Goal: Complete application form: Complete application form

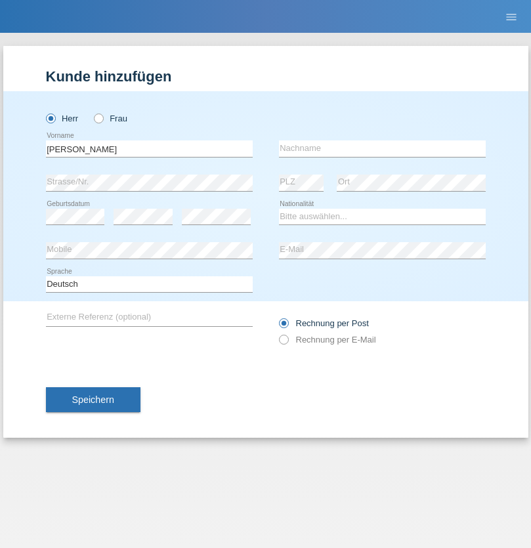
type input "[PERSON_NAME]"
click at [382, 148] on input "text" at bounding box center [382, 148] width 207 height 16
type input "[PERSON_NAME]"
select select "CH"
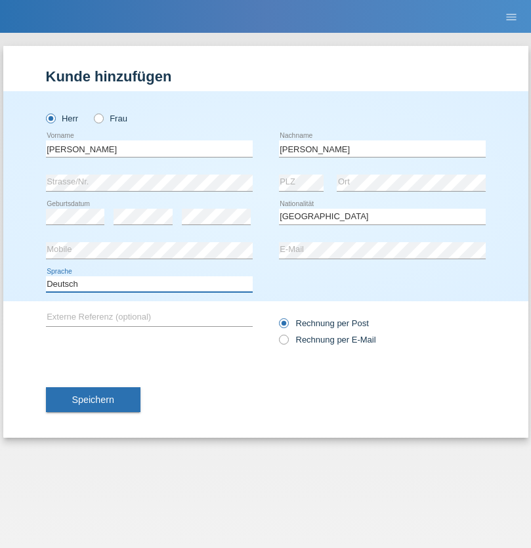
select select "en"
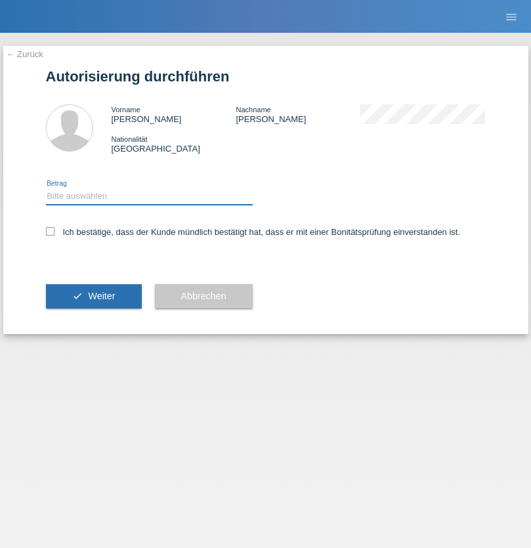
select select "1"
checkbox input "true"
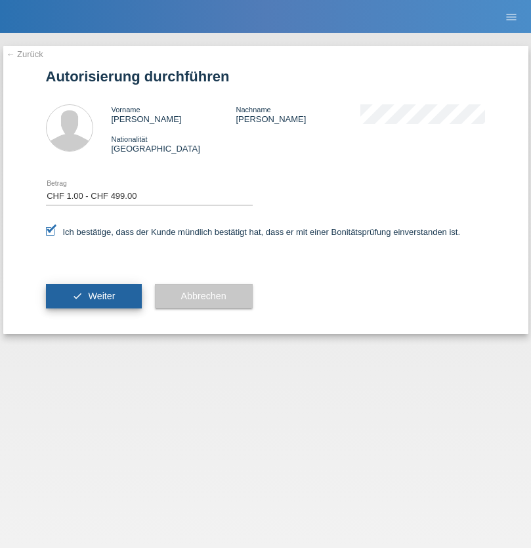
click at [93, 296] on span "Weiter" at bounding box center [101, 296] width 27 height 10
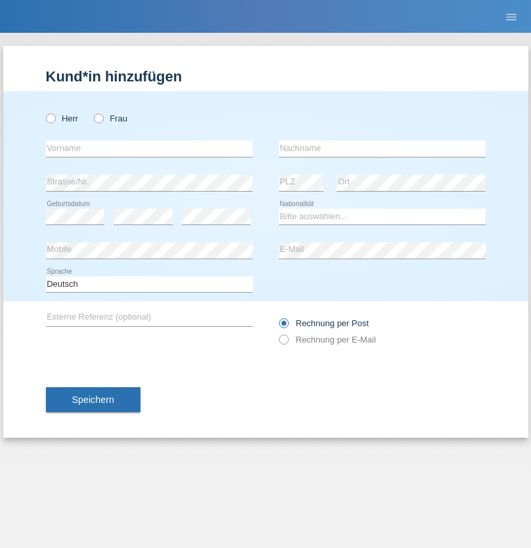
radio input "true"
click at [149, 148] on input "text" at bounding box center [149, 148] width 207 height 16
type input "[PERSON_NAME]"
click at [382, 148] on input "text" at bounding box center [382, 148] width 207 height 16
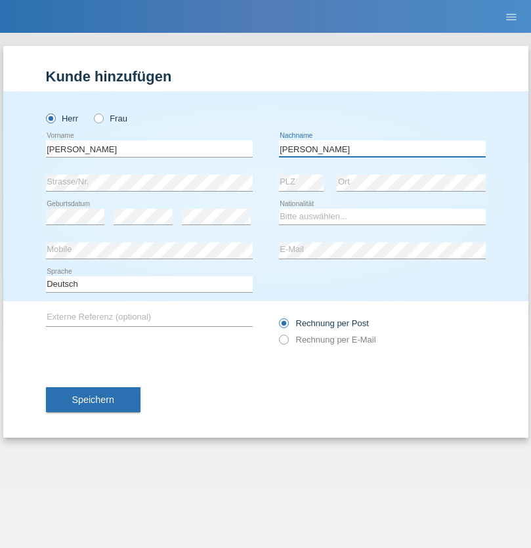
type input "[PERSON_NAME]"
select select "CH"
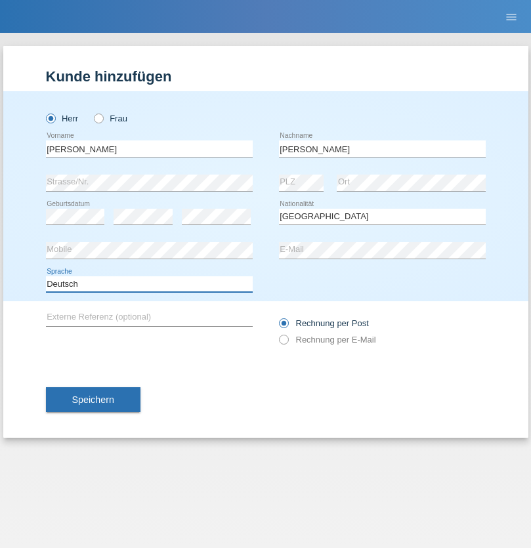
select select "en"
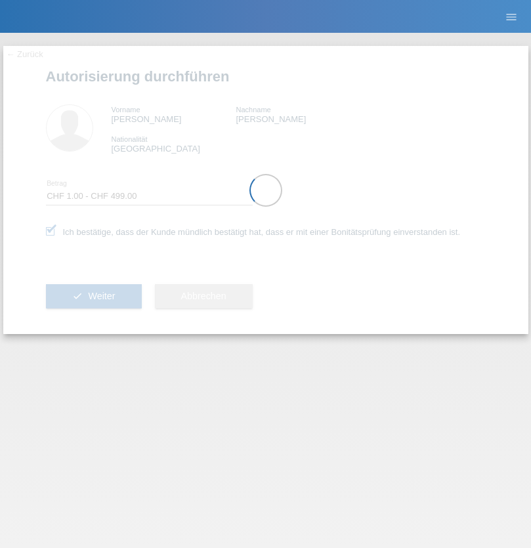
select select "1"
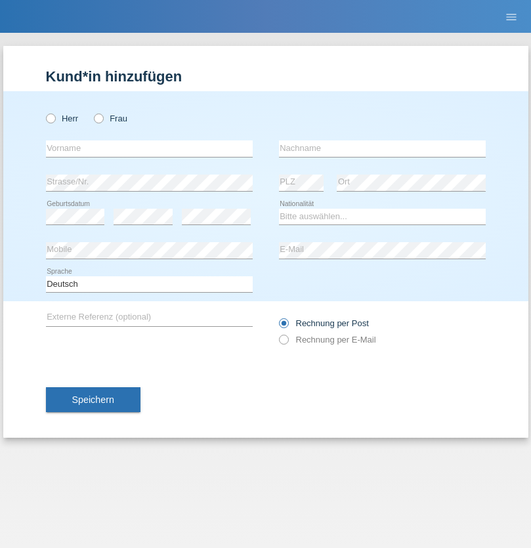
radio input "true"
click at [149, 148] on input "text" at bounding box center [149, 148] width 207 height 16
type input "Ganaj"
click at [382, 148] on input "text" at bounding box center [382, 148] width 207 height 16
type input "Fadil"
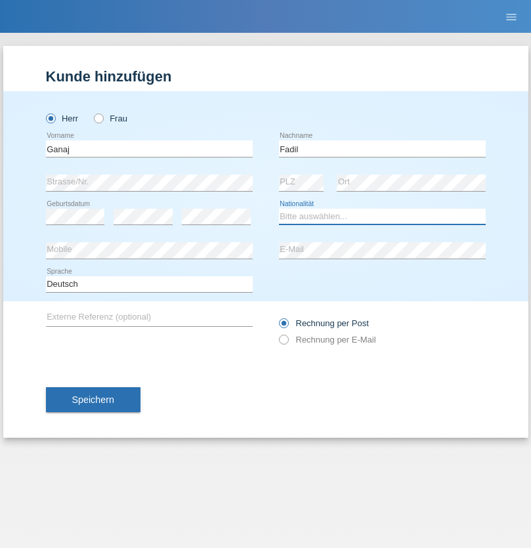
select select "XK"
select select "C"
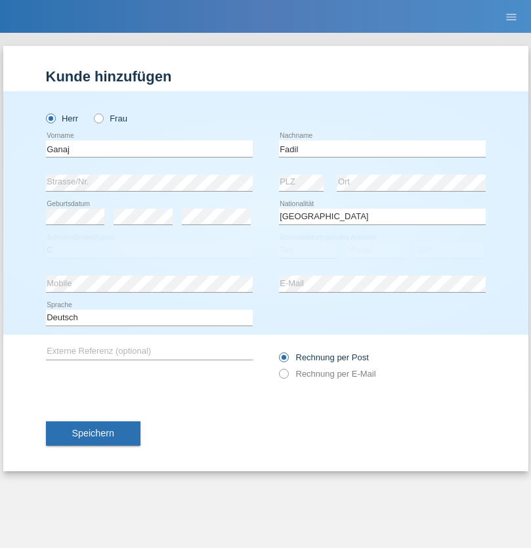
select select "11"
select select "08"
select select "2021"
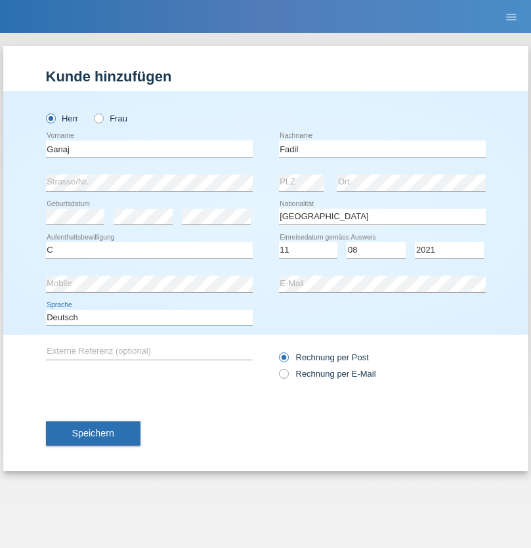
select select "en"
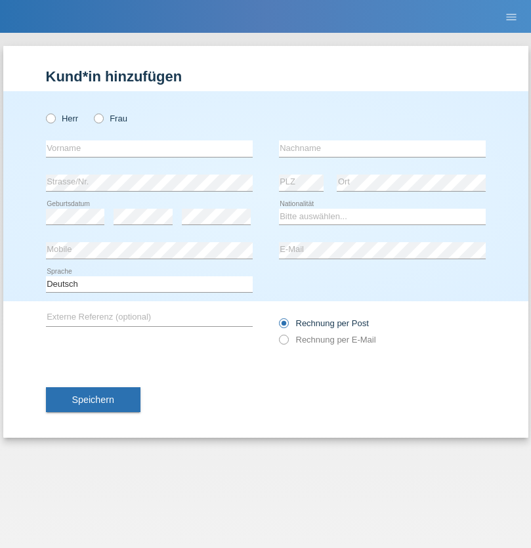
radio input "true"
click at [149, 148] on input "text" at bounding box center [149, 148] width 207 height 16
type input "Ibrahim"
click at [382, 148] on input "text" at bounding box center [382, 148] width 207 height 16
type input "Muja"
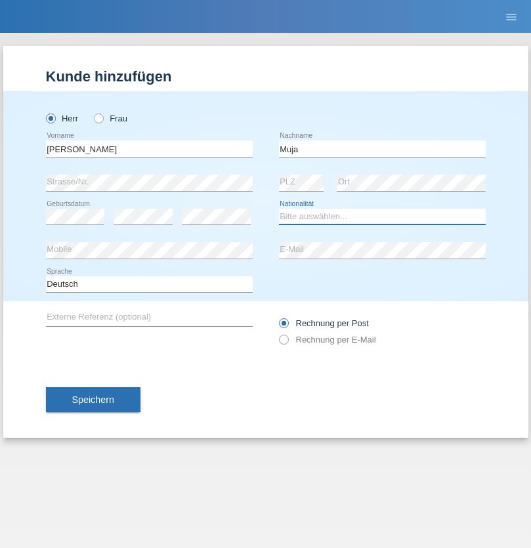
select select "XK"
select select "C"
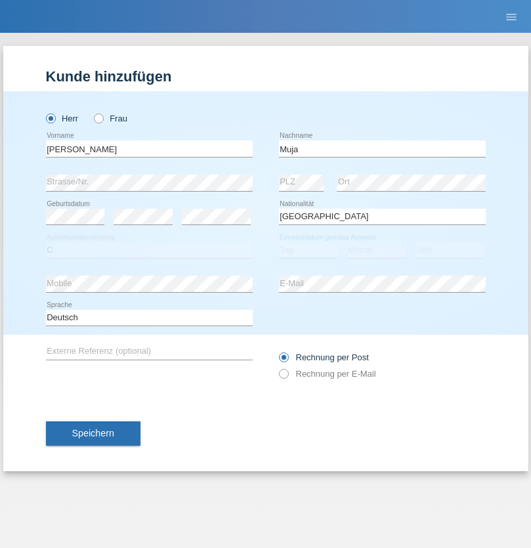
select select "03"
select select "07"
select select "2021"
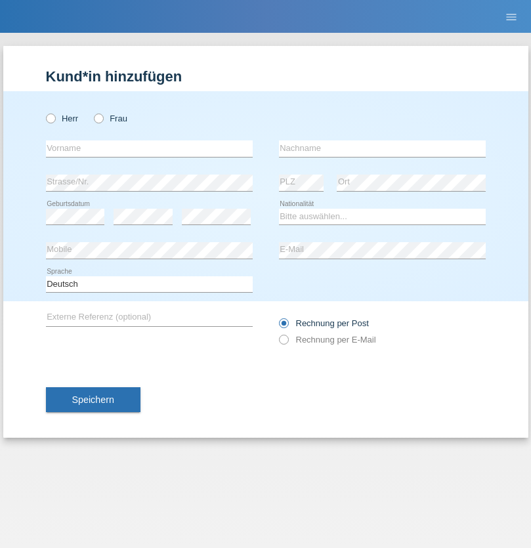
radio input "true"
click at [149, 148] on input "text" at bounding box center [149, 148] width 207 height 16
type input "[PERSON_NAME]"
click at [382, 148] on input "text" at bounding box center [382, 148] width 207 height 16
type input "Berger"
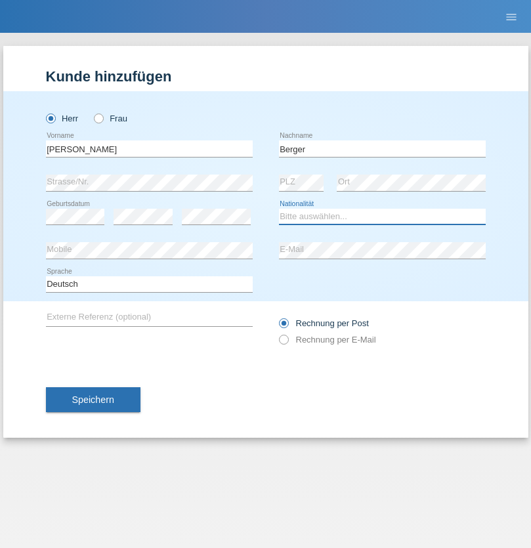
select select "CH"
radio input "true"
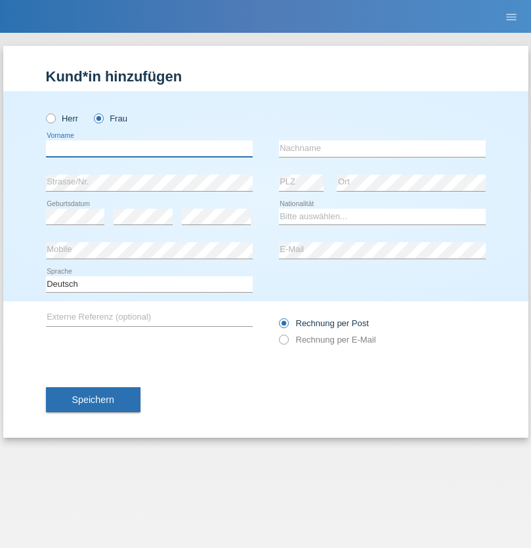
click at [149, 148] on input "text" at bounding box center [149, 148] width 207 height 16
type input "[PERSON_NAME] [PERSON_NAME] Moço"
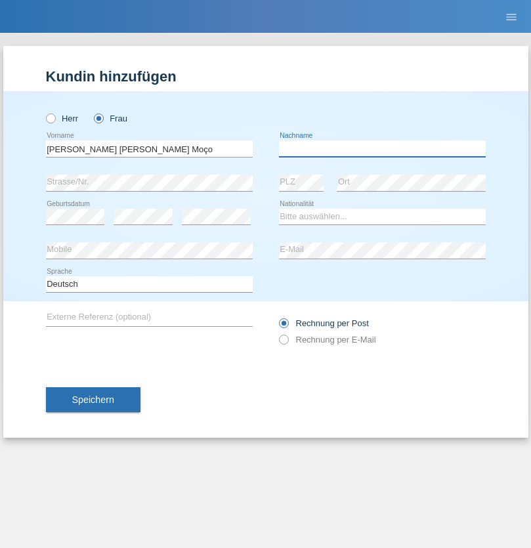
click at [382, 148] on input "text" at bounding box center [382, 148] width 207 height 16
type input "Paula"
select select "PT"
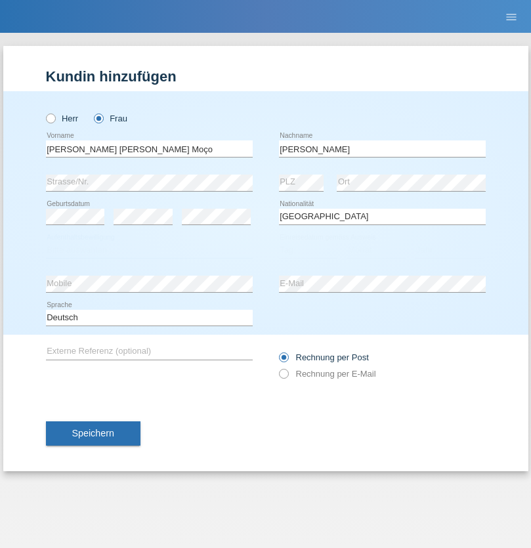
select select "C"
select select "28"
select select "03"
select select "2005"
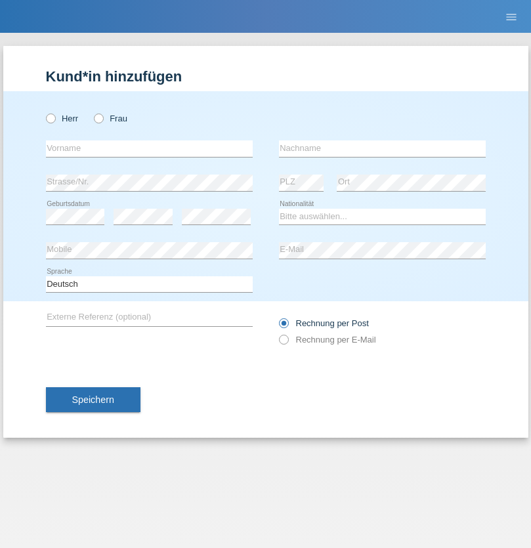
radio input "true"
click at [149, 148] on input "text" at bounding box center [149, 148] width 207 height 16
type input "[PERSON_NAME]"
click at [382, 148] on input "text" at bounding box center [382, 148] width 207 height 16
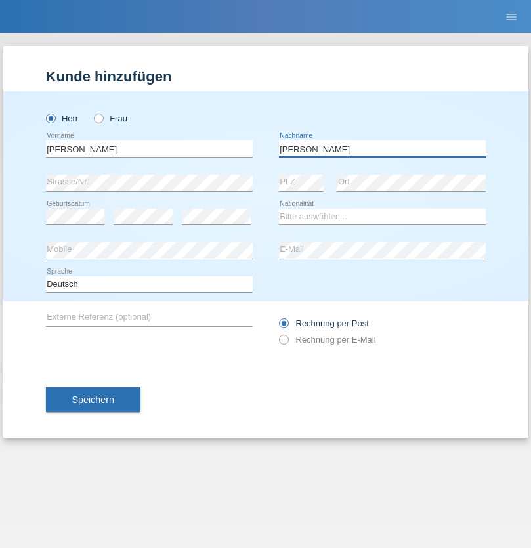
type input "[PERSON_NAME]"
select select "RO"
select select "C"
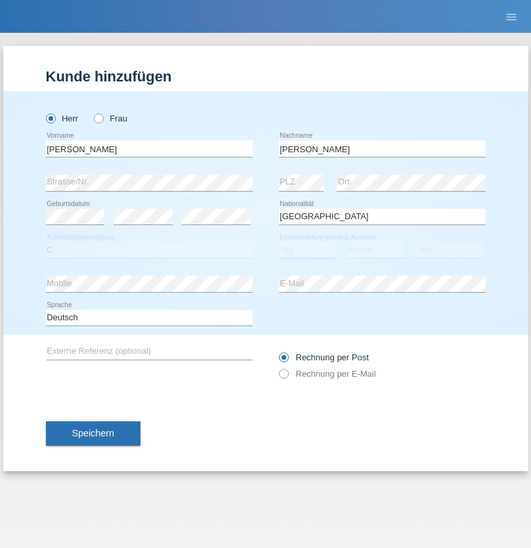
select select "25"
select select "03"
select select "2020"
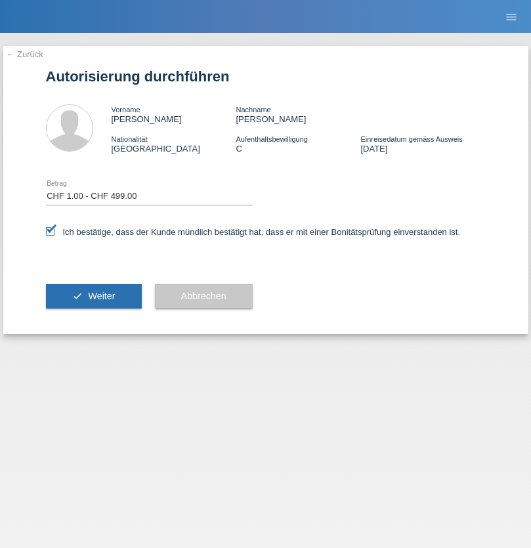
select select "1"
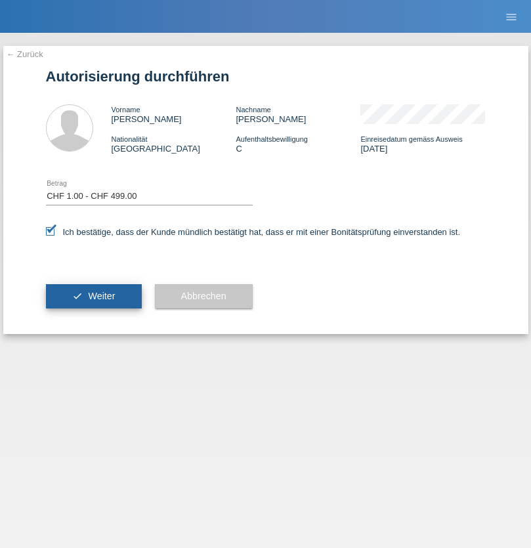
click at [93, 296] on span "Weiter" at bounding box center [101, 296] width 27 height 10
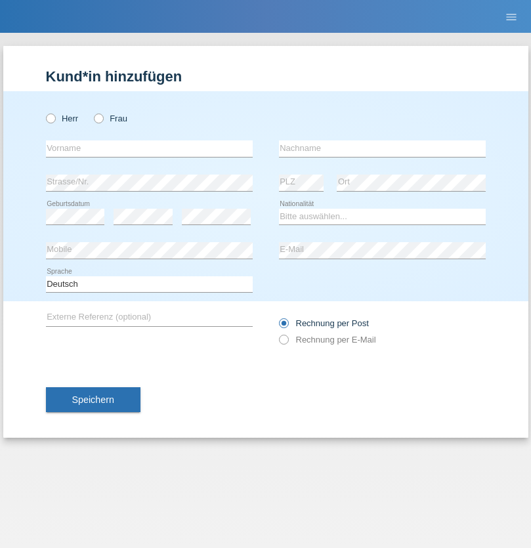
radio input "true"
click at [149, 148] on input "text" at bounding box center [149, 148] width 207 height 16
type input "Roberta"
click at [382, 148] on input "text" at bounding box center [382, 148] width 207 height 16
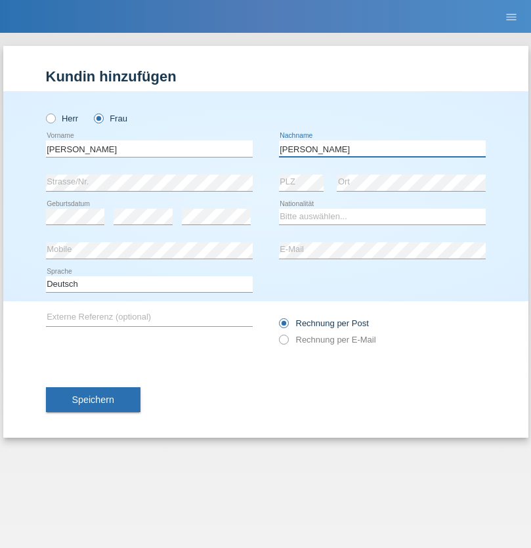
type input "Gheorghe"
select select "RO"
select select "C"
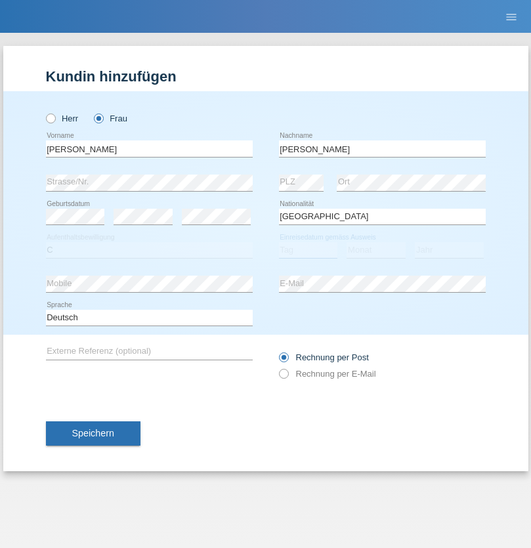
select select "17"
select select "01"
select select "2018"
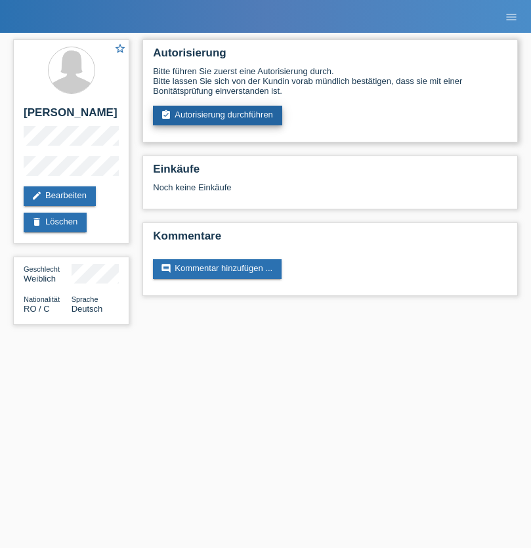
click at [218, 115] on link "assignment_turned_in Autorisierung durchführen" at bounding box center [217, 116] width 129 height 20
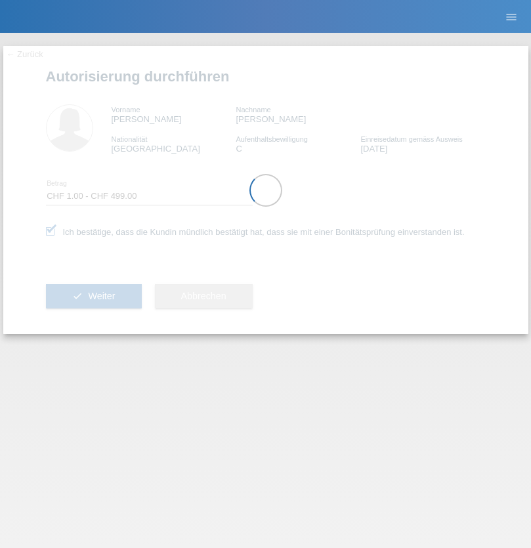
select select "1"
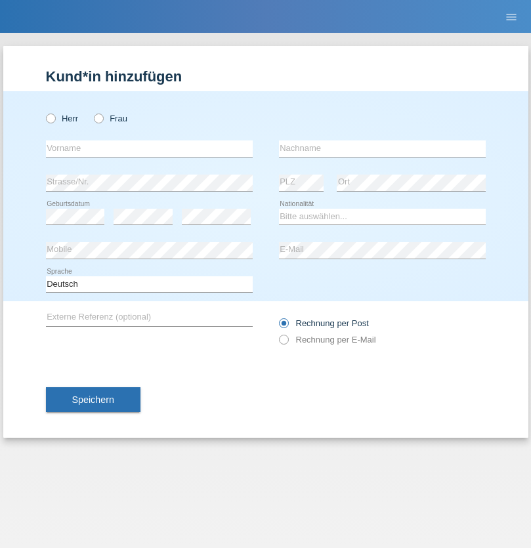
radio input "true"
click at [149, 148] on input "text" at bounding box center [149, 148] width 207 height 16
type input "Momand"
click at [382, 148] on input "text" at bounding box center [382, 148] width 207 height 16
type input "Azmat"
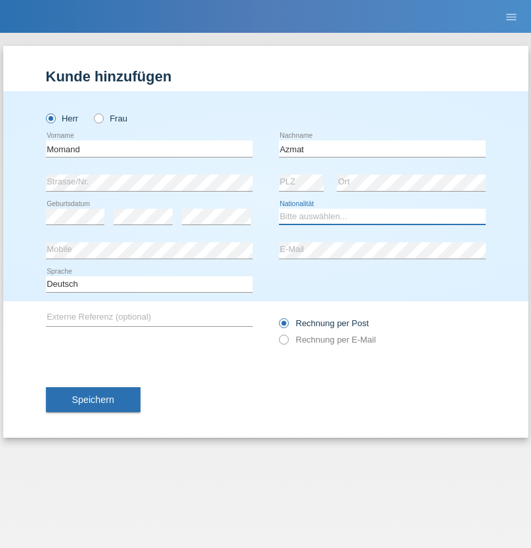
select select "CH"
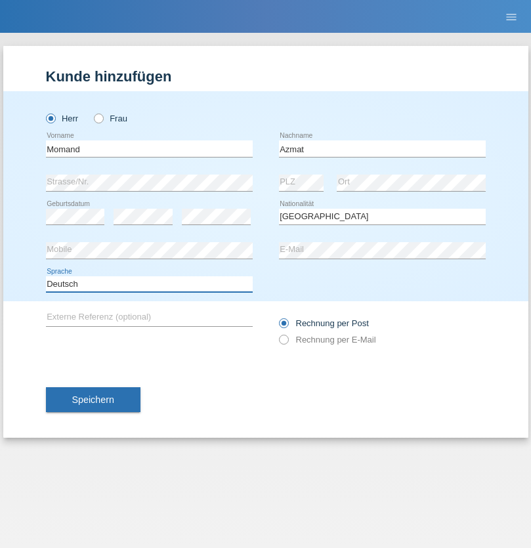
select select "en"
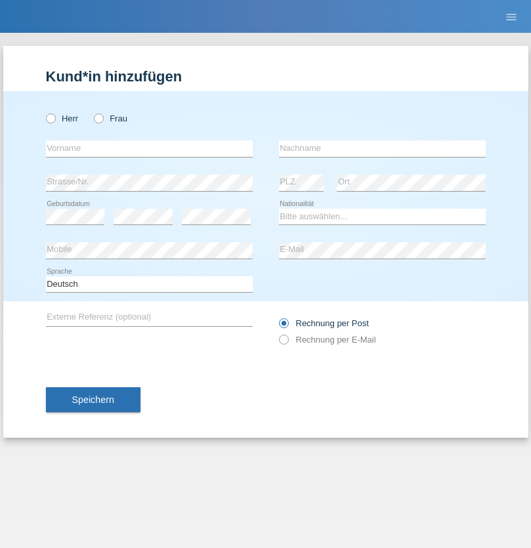
radio input "true"
click at [149, 148] on input "text" at bounding box center [149, 148] width 207 height 16
type input "[PERSON_NAME]"
click at [382, 148] on input "text" at bounding box center [382, 148] width 207 height 16
type input "Theurillat"
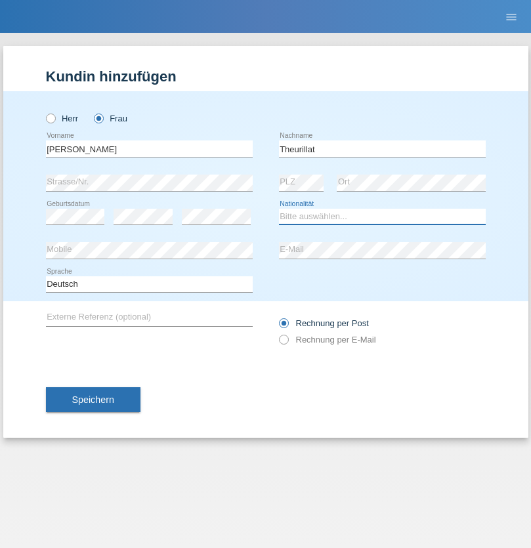
select select "CH"
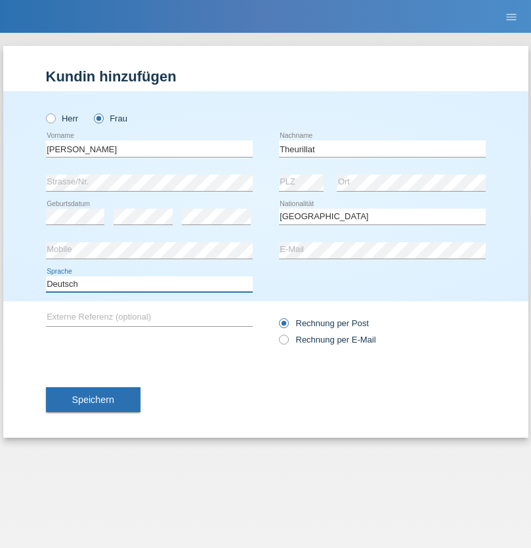
select select "en"
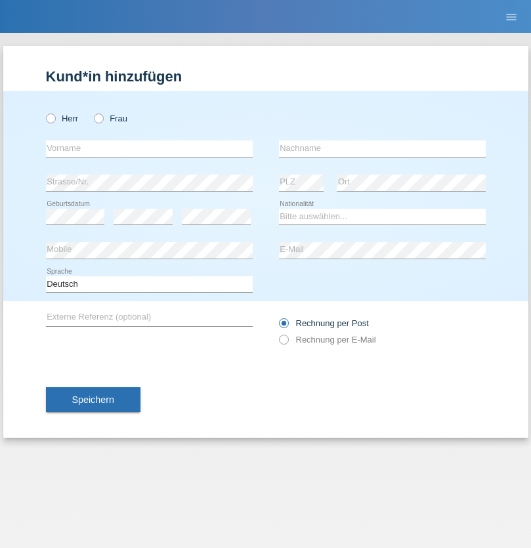
radio input "true"
click at [149, 148] on input "text" at bounding box center [149, 148] width 207 height 16
type input "Jack"
click at [382, 148] on input "text" at bounding box center [382, 148] width 207 height 16
type input "Graf"
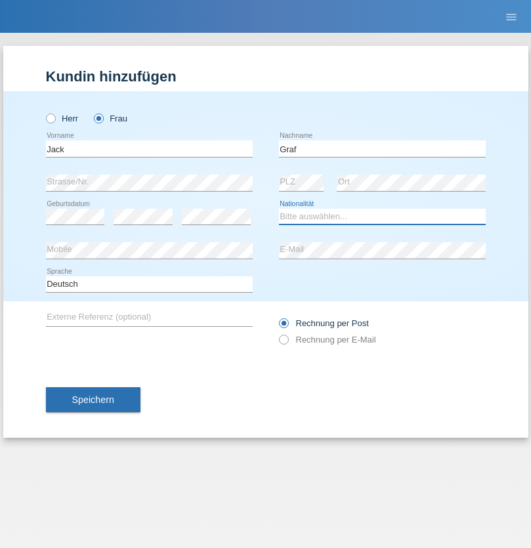
select select "CH"
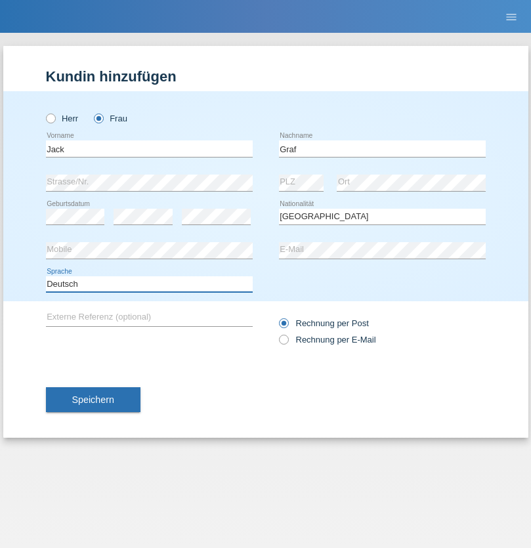
select select "en"
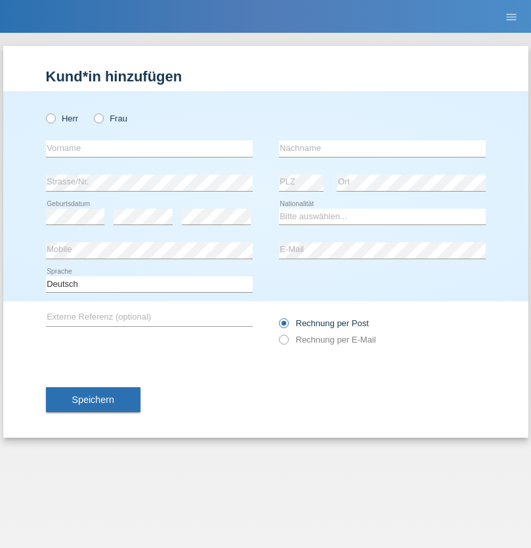
radio input "true"
click at [149, 148] on input "text" at bounding box center [149, 148] width 207 height 16
type input "Teklay"
click at [382, 148] on input "text" at bounding box center [382, 148] width 207 height 16
type input "Fiori"
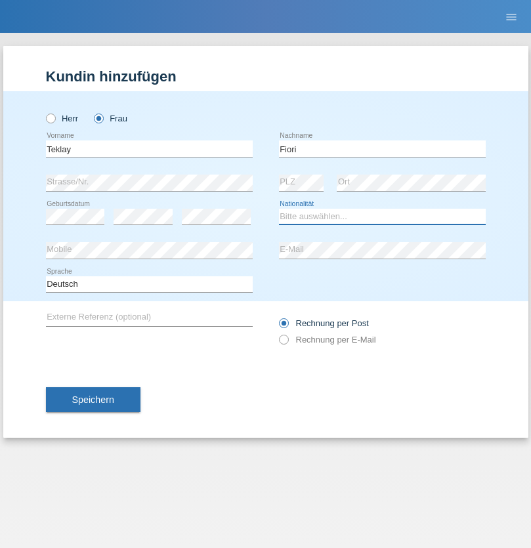
select select "ER"
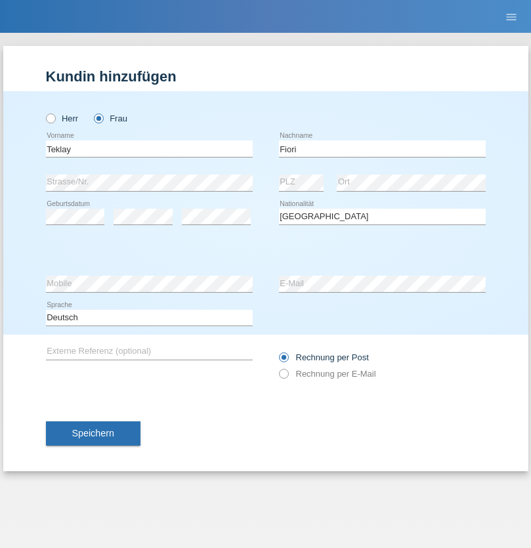
select select "C"
select select "11"
select select "08"
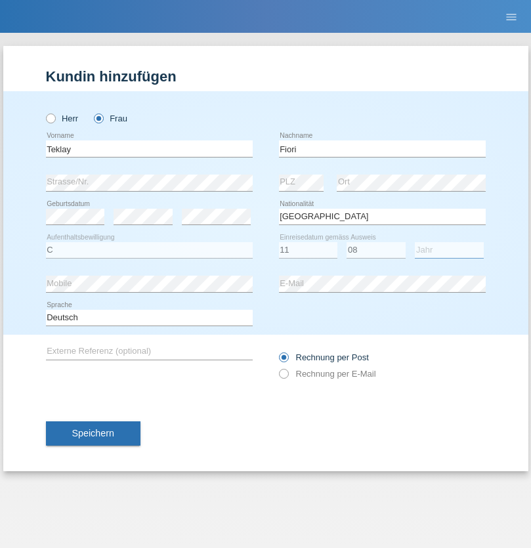
select select "2021"
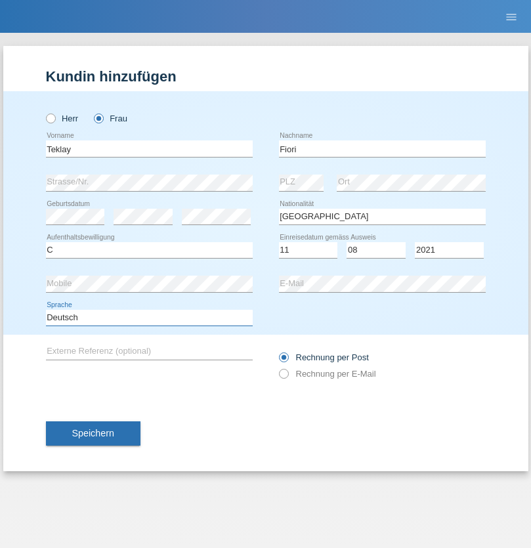
select select "en"
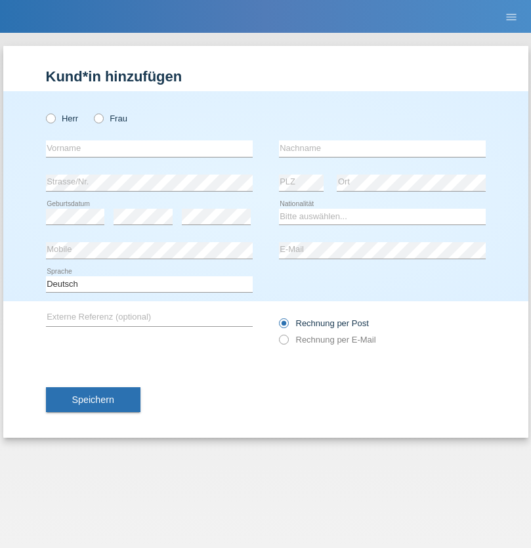
radio input "true"
click at [149, 148] on input "text" at bounding box center [149, 148] width 207 height 16
type input "Sadia"
click at [382, 148] on input "text" at bounding box center [382, 148] width 207 height 16
type input "Nejmaoui"
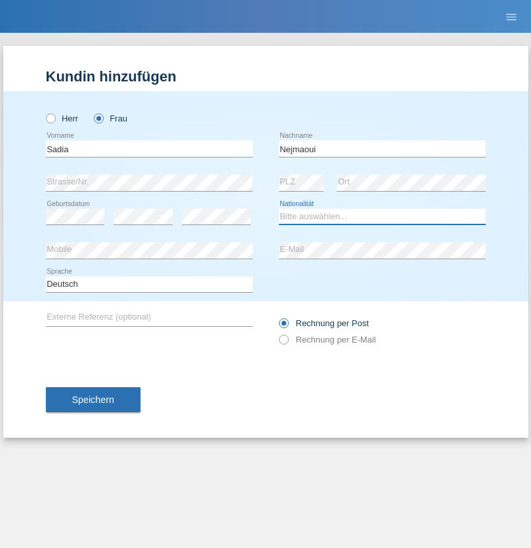
select select "MA"
select select "C"
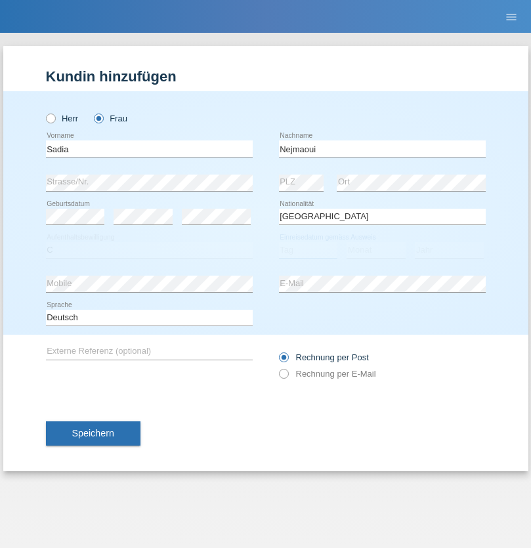
select select "01"
select select "06"
select select "1964"
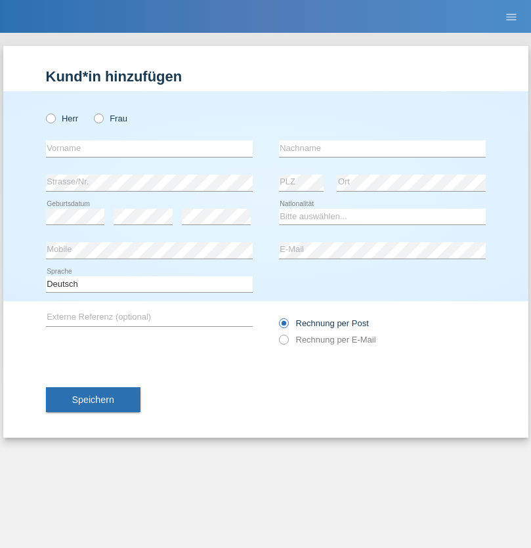
radio input "true"
click at [149, 148] on input "text" at bounding box center [149, 148] width 207 height 16
type input "[PERSON_NAME]"
click at [382, 148] on input "text" at bounding box center [382, 148] width 207 height 16
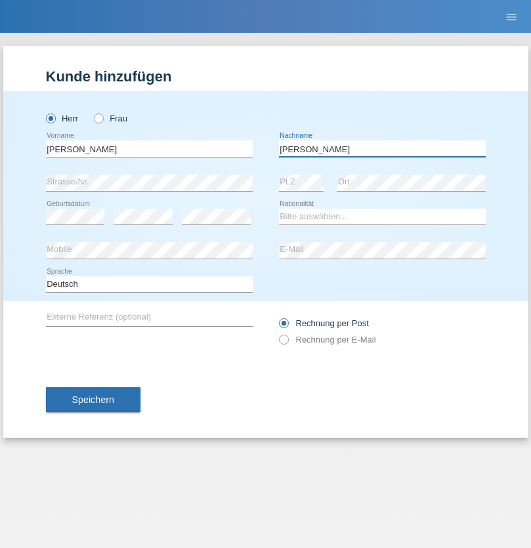
type input "[PERSON_NAME]"
select select "CH"
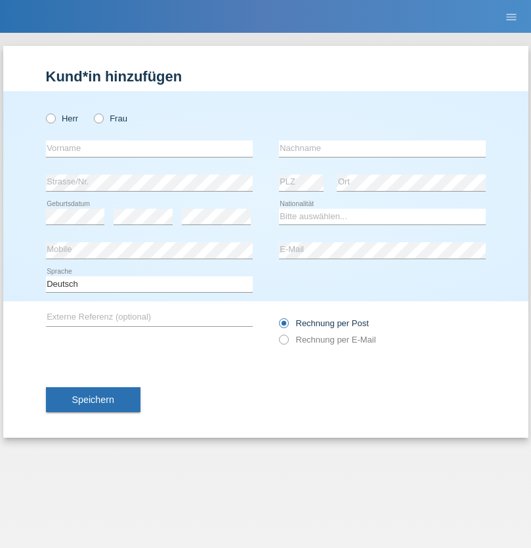
radio input "true"
click at [149, 148] on input "text" at bounding box center [149, 148] width 207 height 16
type input "Thivagaran"
click at [382, 148] on input "text" at bounding box center [382, 148] width 207 height 16
type input "Selvanayagam"
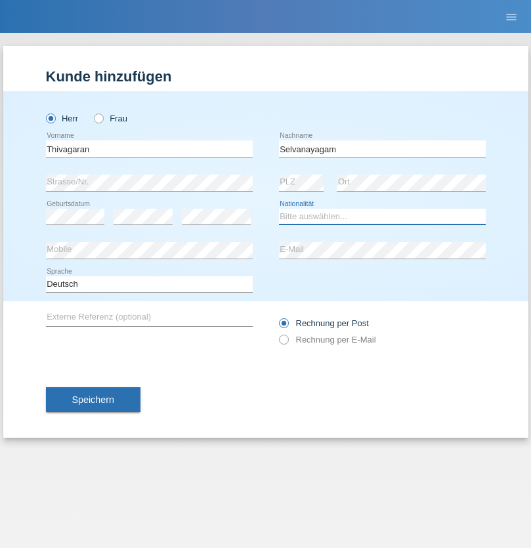
select select "LK"
select select "C"
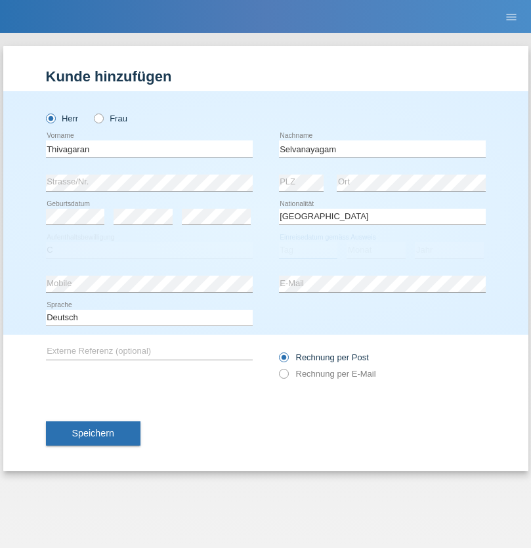
select select "23"
select select "03"
select select "2021"
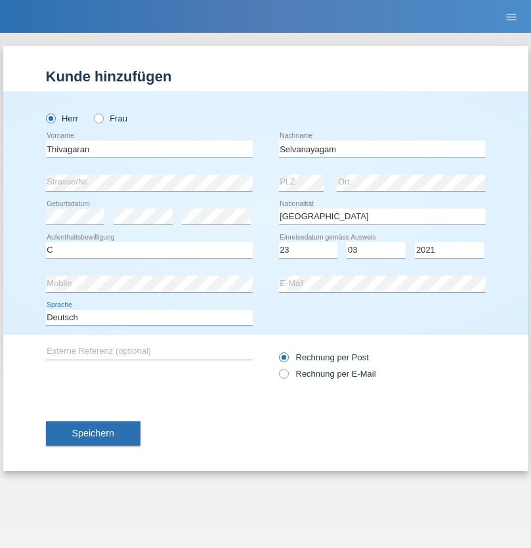
select select "en"
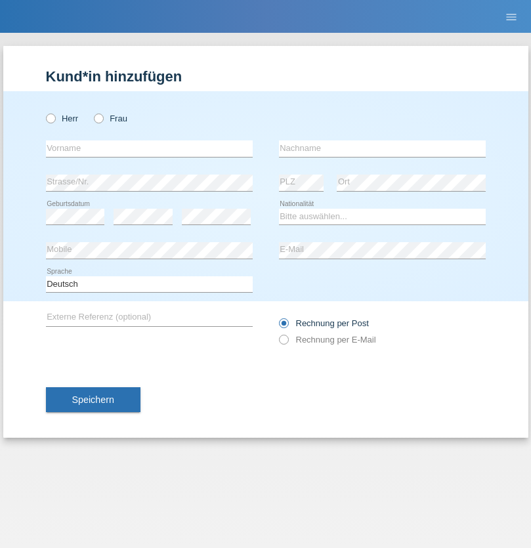
radio input "true"
click at [149, 148] on input "text" at bounding box center [149, 148] width 207 height 16
type input "Monika"
click at [382, 148] on input "text" at bounding box center [382, 148] width 207 height 16
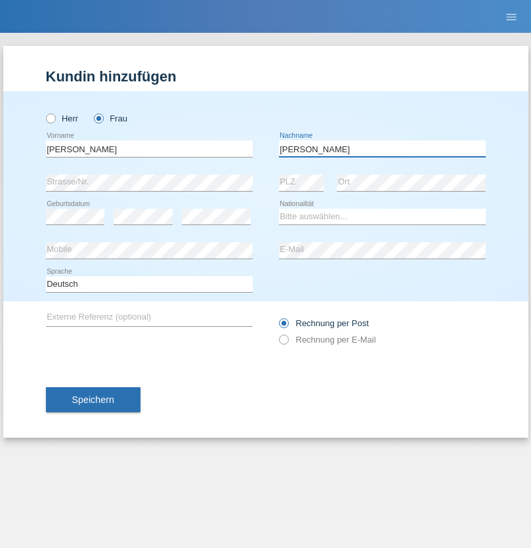
type input "Keller"
select select "CH"
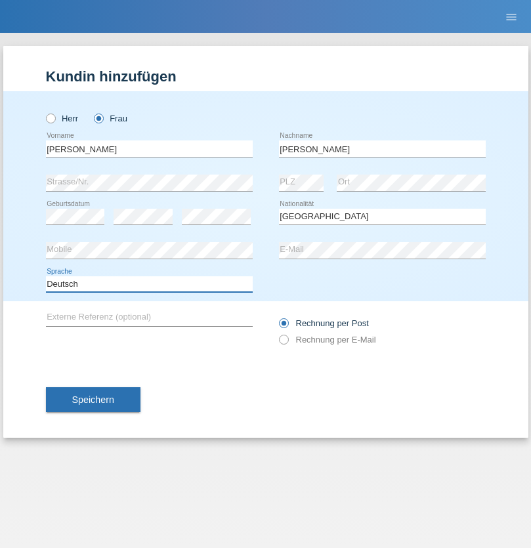
select select "en"
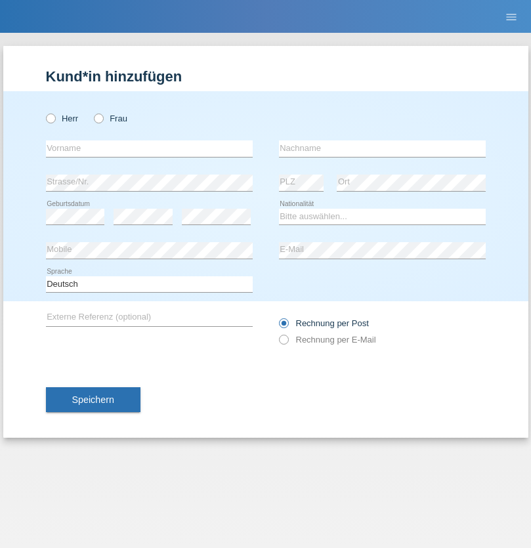
radio input "true"
click at [149, 148] on input "text" at bounding box center [149, 148] width 207 height 16
type input "Tymur"
click at [382, 148] on input "text" at bounding box center [382, 148] width 207 height 16
type input "[PERSON_NAME]"
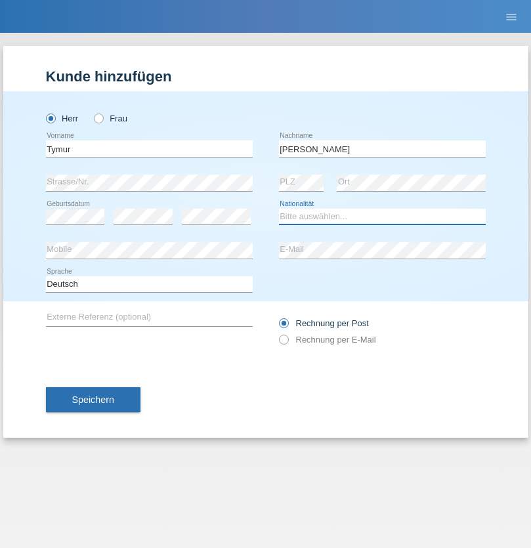
select select "UA"
select select "C"
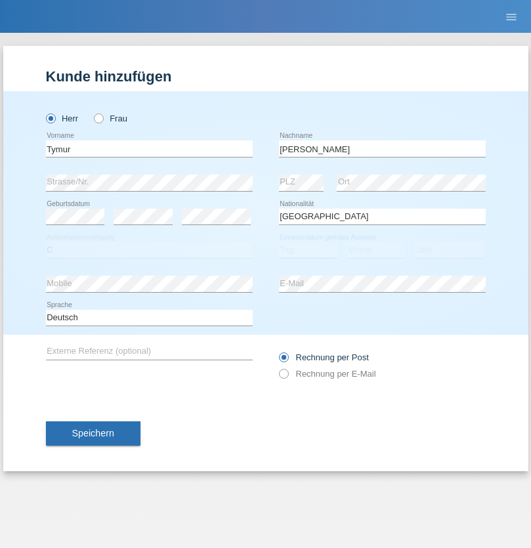
select select "20"
select select "08"
select select "2021"
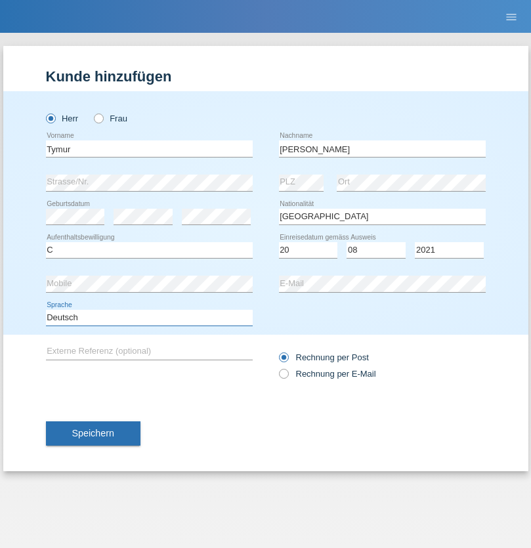
select select "en"
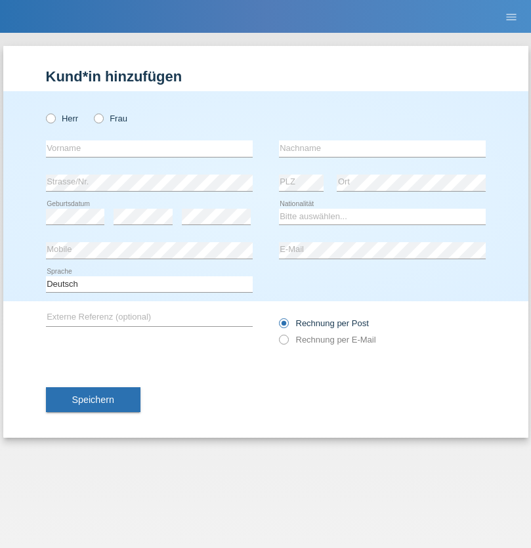
radio input "true"
click at [149, 148] on input "text" at bounding box center [149, 148] width 207 height 16
type input "Tymur"
click at [382, 148] on input "text" at bounding box center [382, 148] width 207 height 16
type input "Hunderchuj"
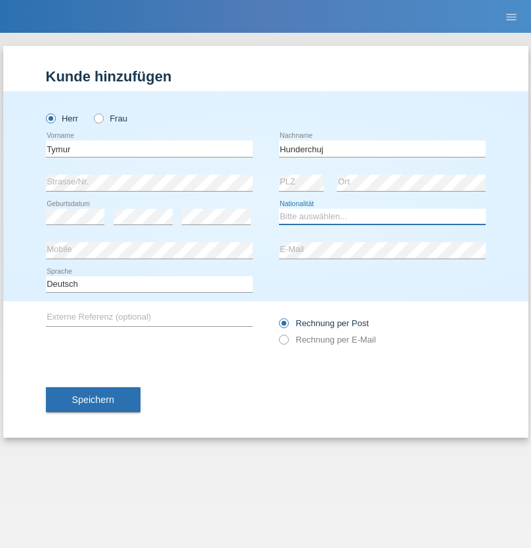
select select "UA"
select select "C"
select select "20"
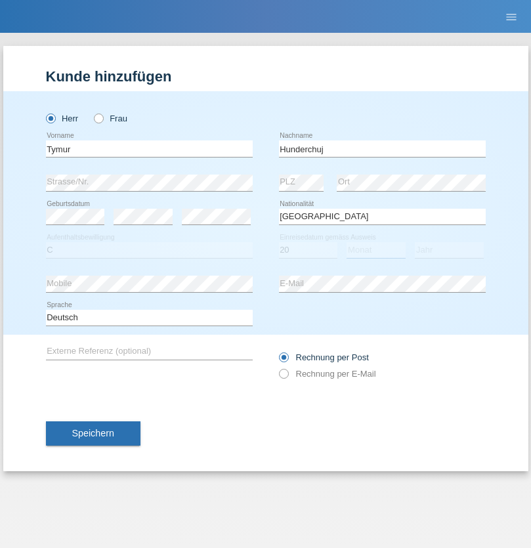
select select "08"
select select "2021"
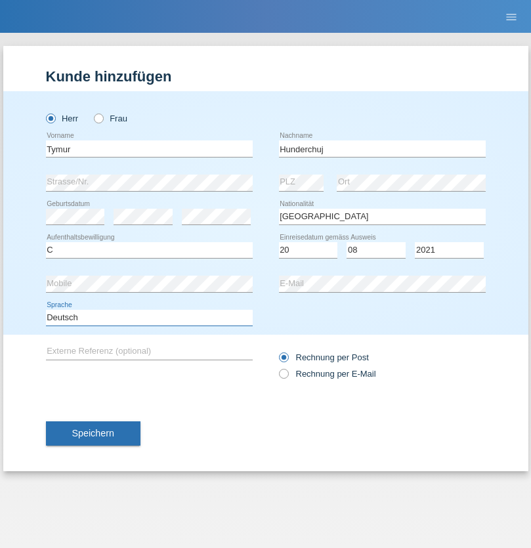
select select "en"
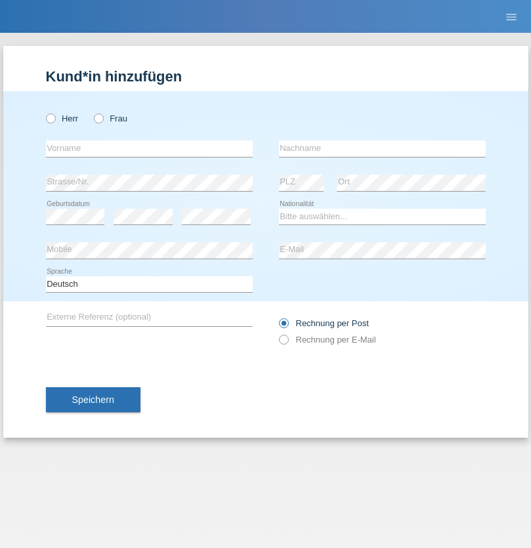
radio input "true"
click at [149, 148] on input "text" at bounding box center [149, 148] width 207 height 16
type input "Dominik"
click at [382, 148] on input "text" at bounding box center [382, 148] width 207 height 16
type input "Tropp"
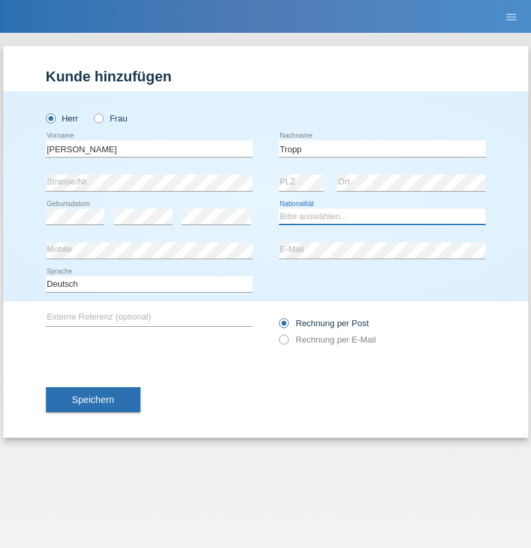
select select "SK"
select select "C"
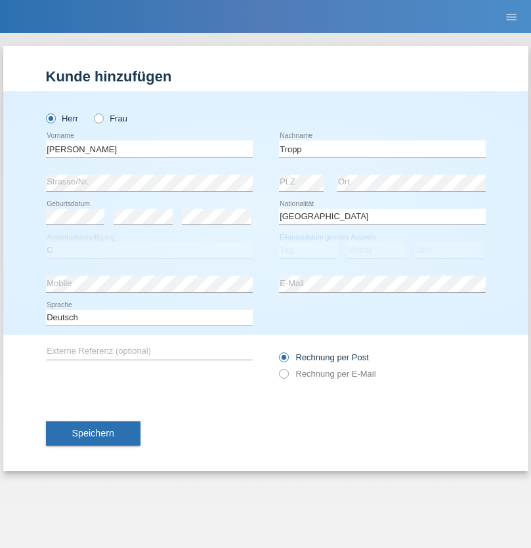
select select "11"
select select "08"
select select "2021"
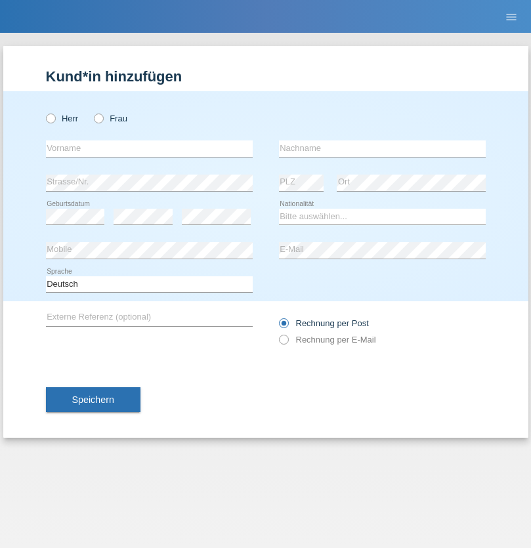
radio input "true"
click at [149, 148] on input "text" at bounding box center [149, 148] width 207 height 16
type input "Dirk"
click at [382, 148] on input "text" at bounding box center [382, 148] width 207 height 16
type input "Ringle"
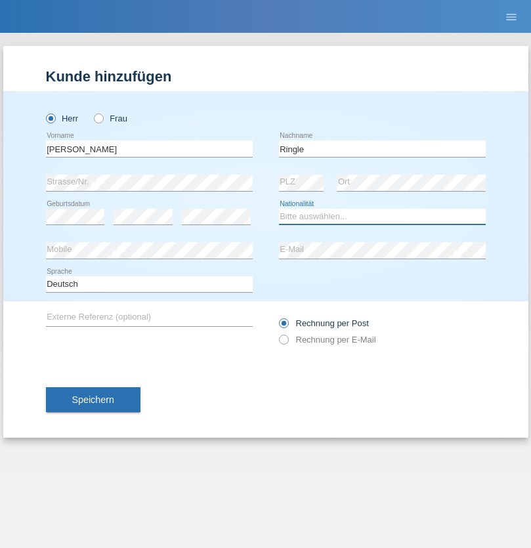
select select "DE"
select select "C"
select select "06"
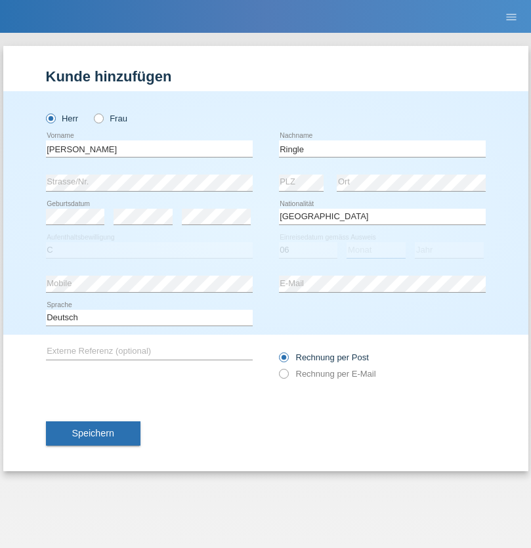
select select "01"
select select "2021"
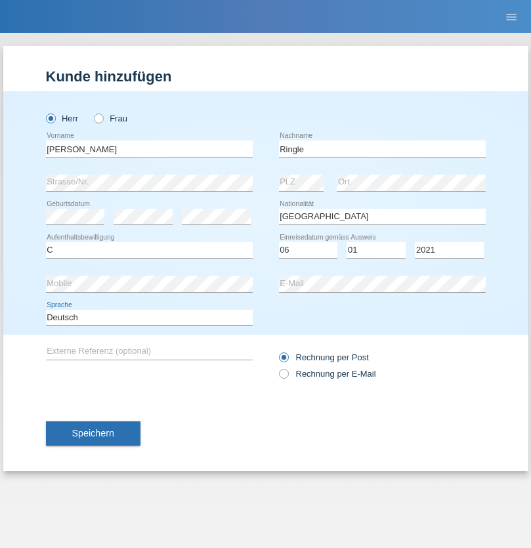
select select "en"
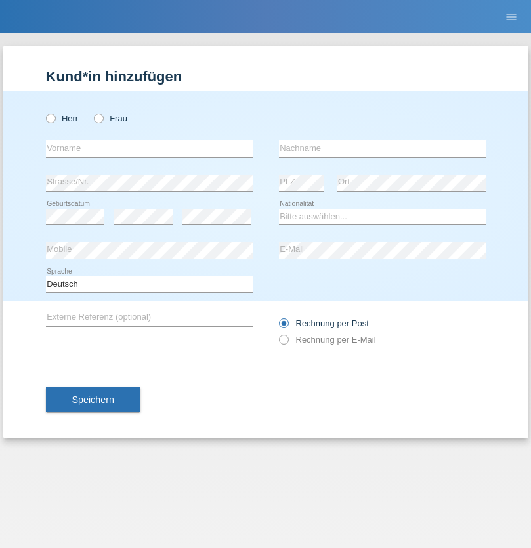
radio input "true"
click at [149, 148] on input "text" at bounding box center [149, 148] width 207 height 16
type input "Junior"
click at [382, 148] on input "text" at bounding box center [382, 148] width 207 height 16
type input "Mauricio"
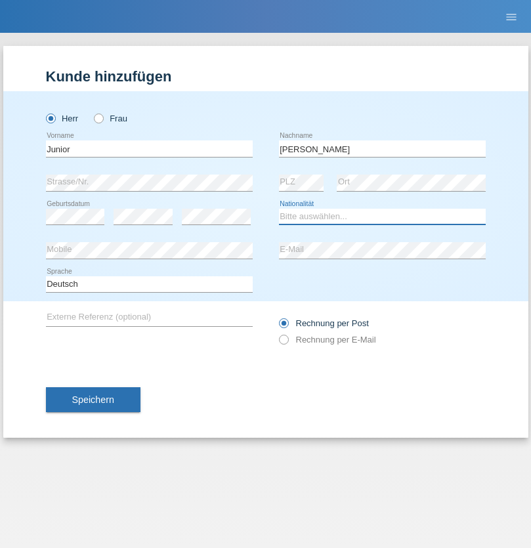
select select "CH"
radio input "true"
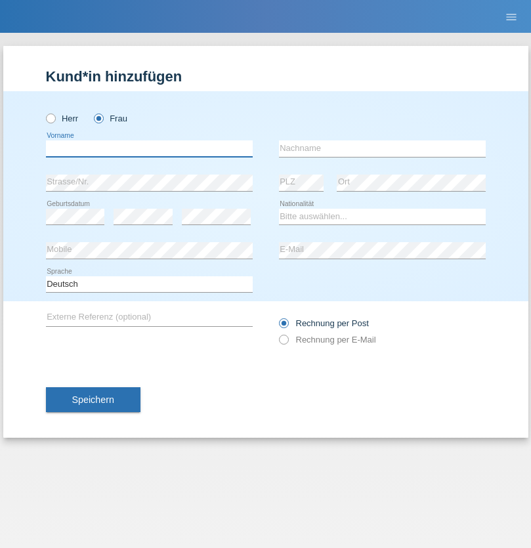
click at [149, 148] on input "text" at bounding box center [149, 148] width 207 height 16
type input "Maria Fernanda"
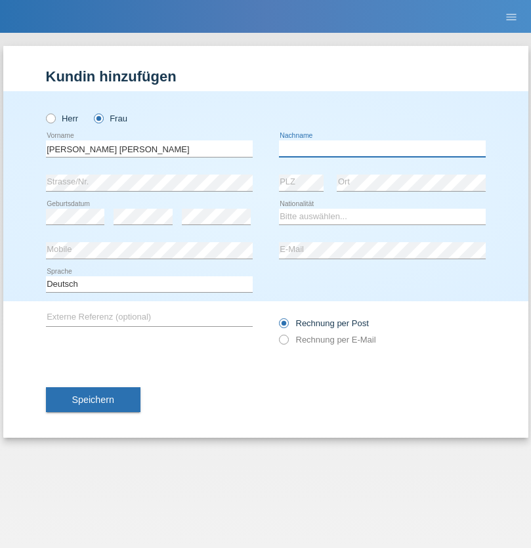
click at [382, 148] on input "text" at bounding box center [382, 148] width 207 height 16
type input "Knusel Campillo"
select select "CH"
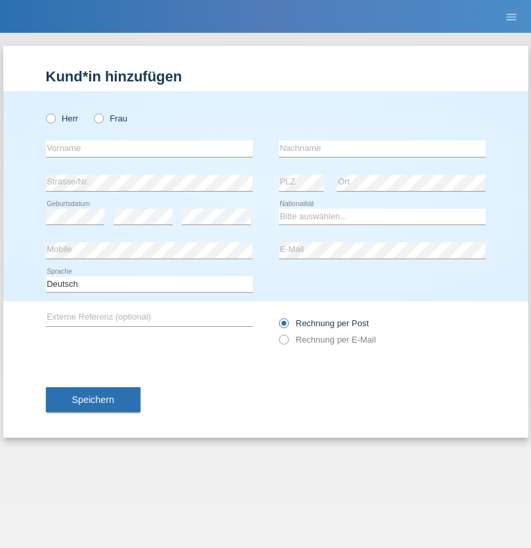
radio input "true"
click at [149, 148] on input "text" at bounding box center [149, 148] width 207 height 16
type input "Beqiri"
click at [382, 148] on input "text" at bounding box center [382, 148] width 207 height 16
type input "Shpresa"
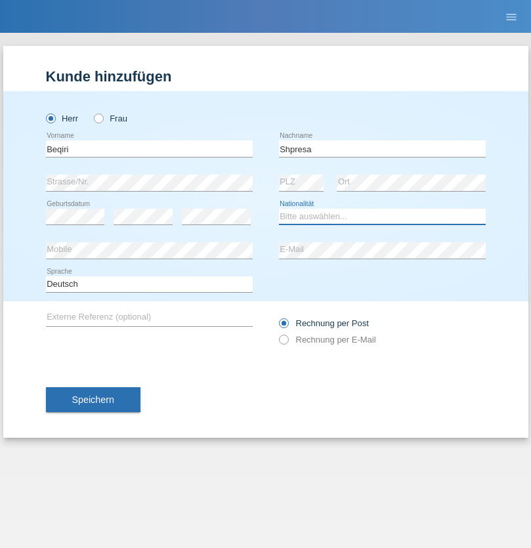
select select "XK"
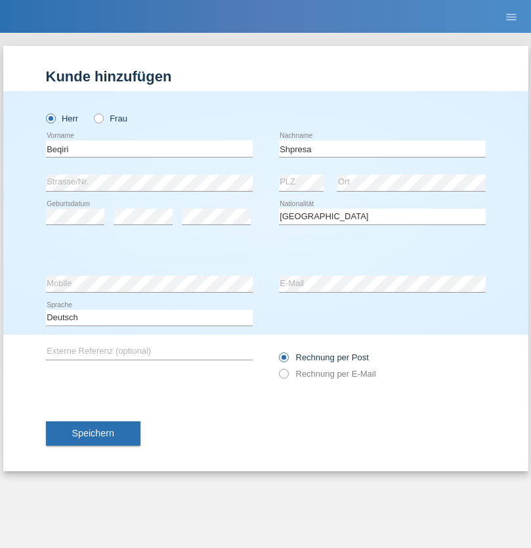
select select "C"
select select "08"
select select "02"
select select "1979"
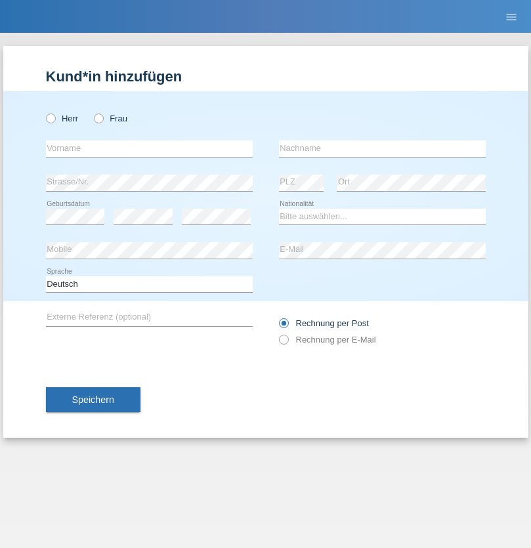
radio input "true"
click at [149, 148] on input "text" at bounding box center [149, 148] width 207 height 16
type input "[PERSON_NAME]"
click at [382, 148] on input "text" at bounding box center [382, 148] width 207 height 16
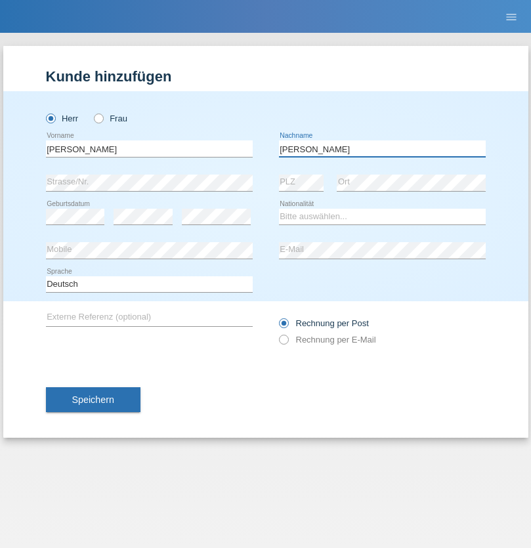
type input "[PERSON_NAME]"
select select "CH"
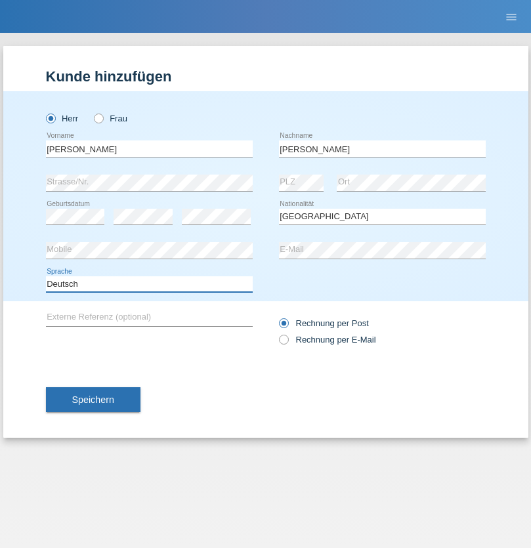
select select "en"
